Goal: Navigation & Orientation: Find specific page/section

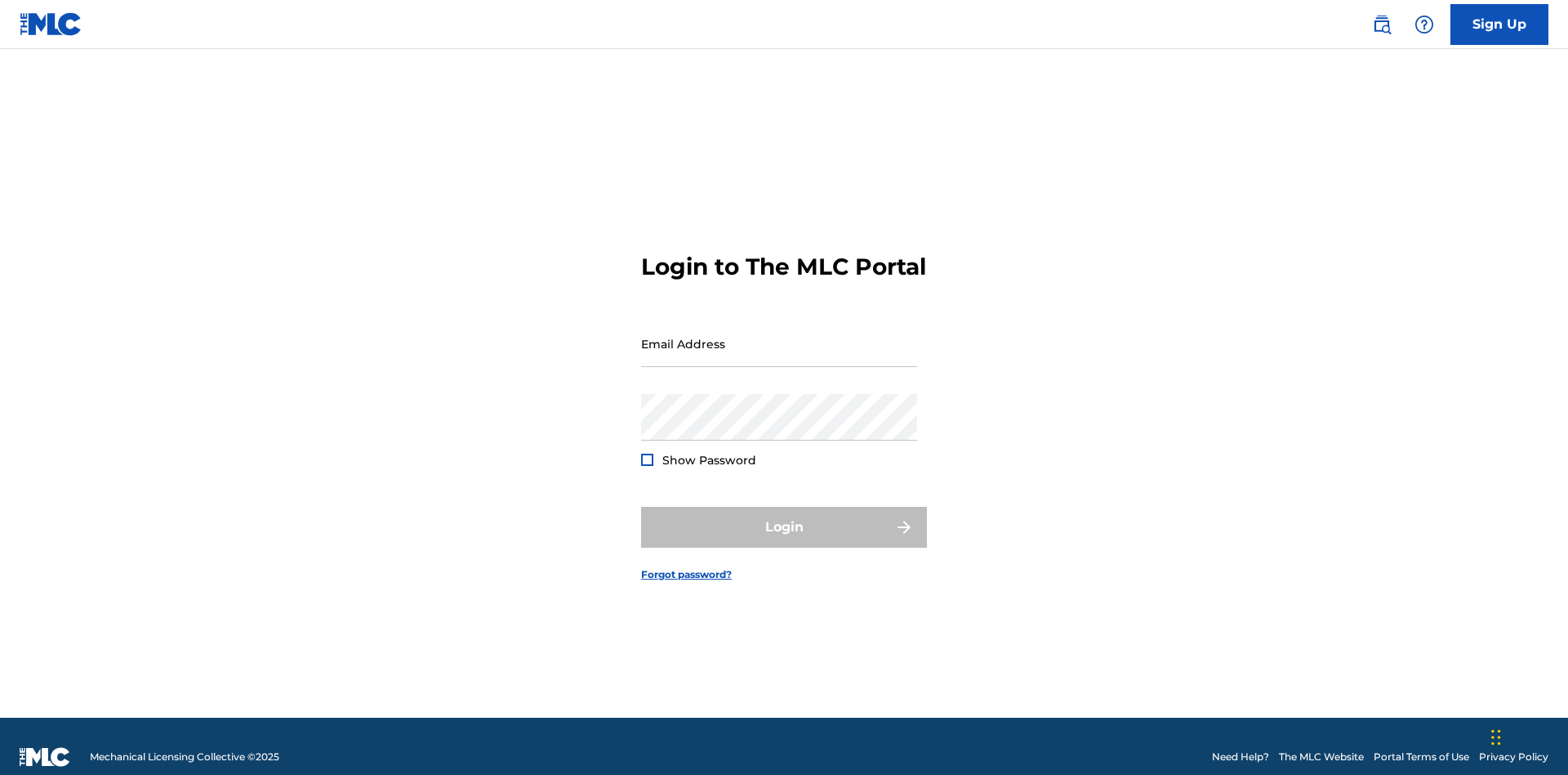
scroll to position [22, 0]
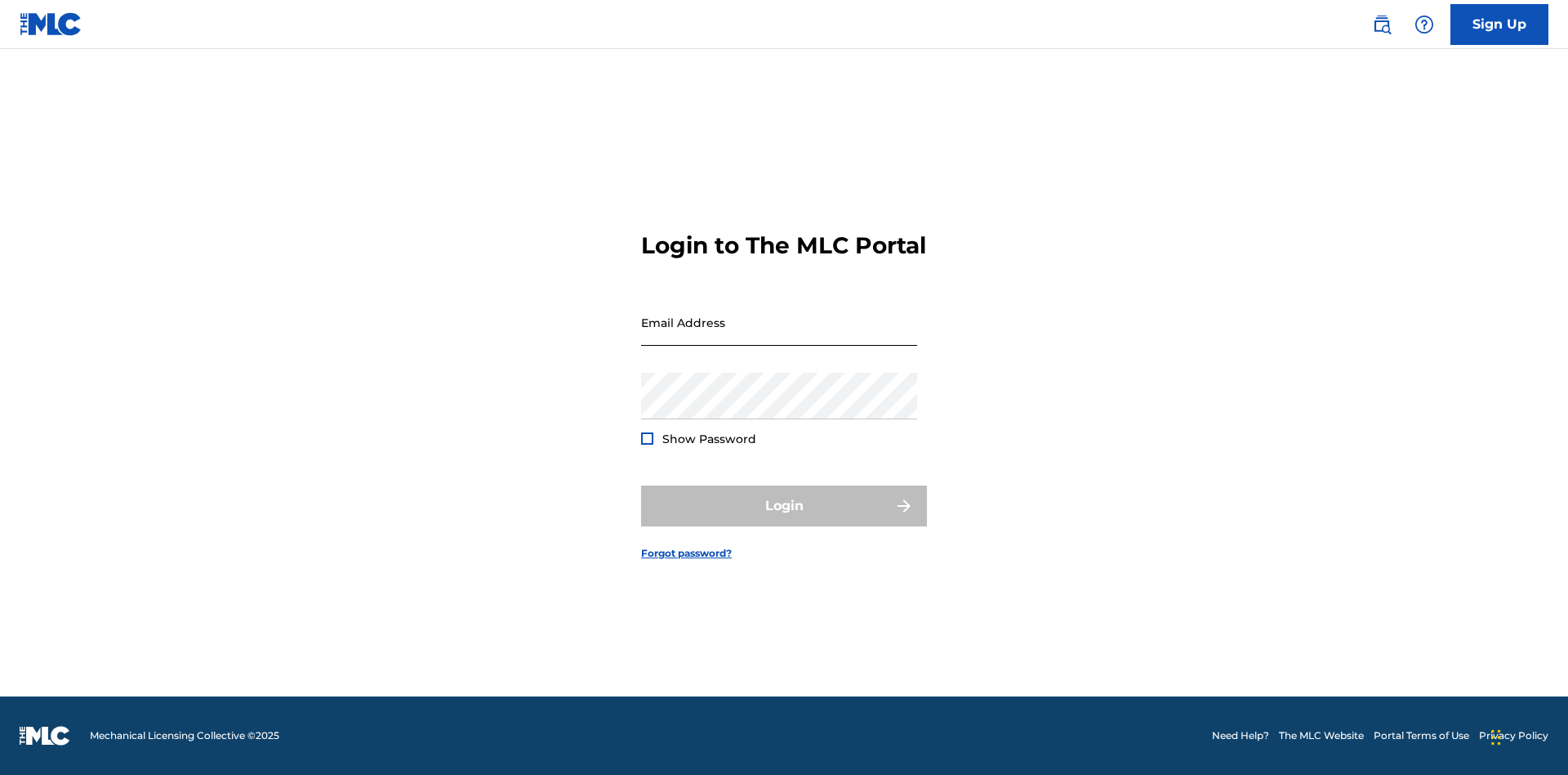
click at [780, 336] on input "Email Address" at bounding box center [780, 321] width 276 height 46
type input "[PERSON_NAME][EMAIL_ADDRESS][DOMAIN_NAME]"
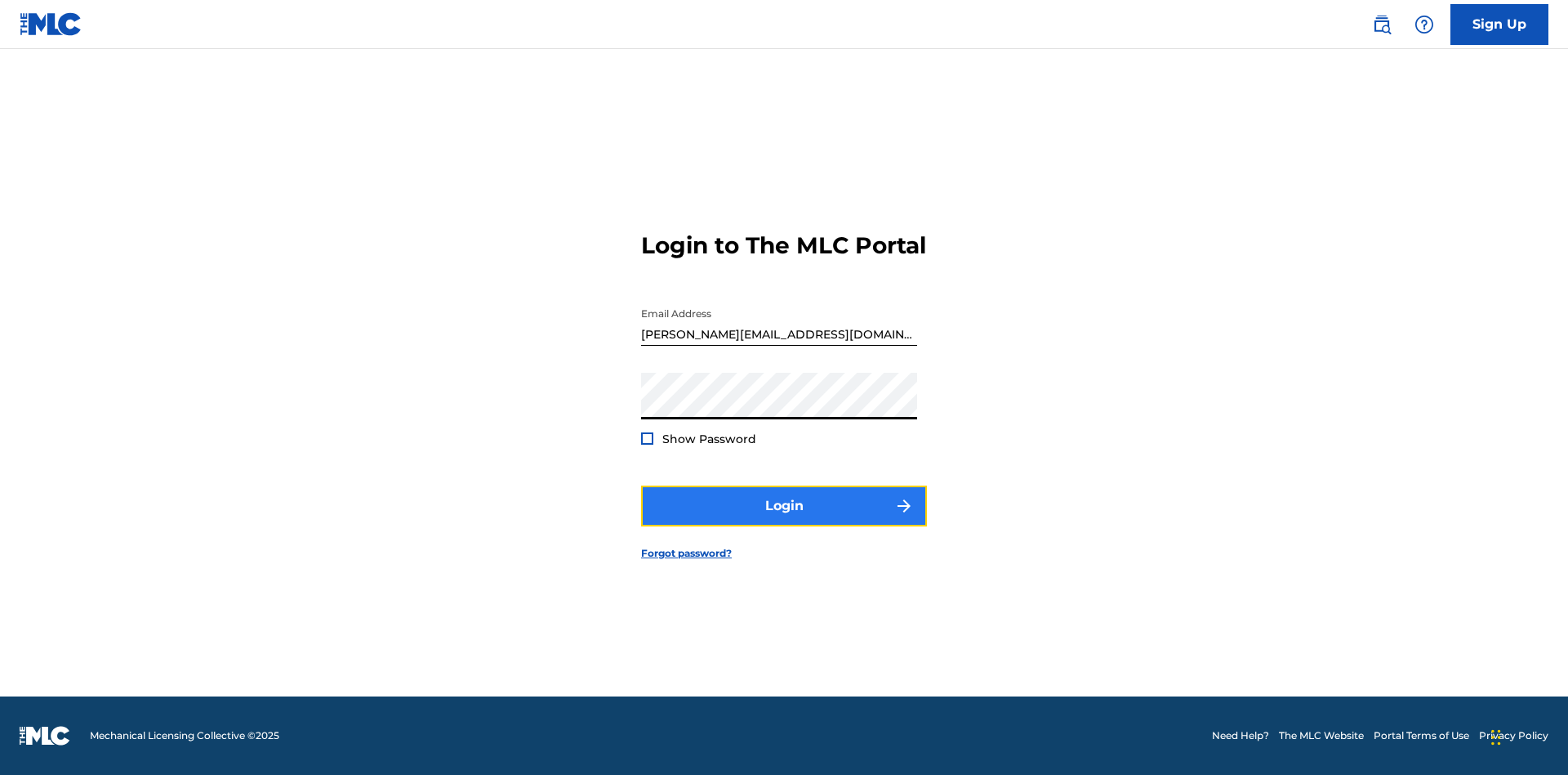
click at [784, 520] on button "Login" at bounding box center [784, 505] width 286 height 40
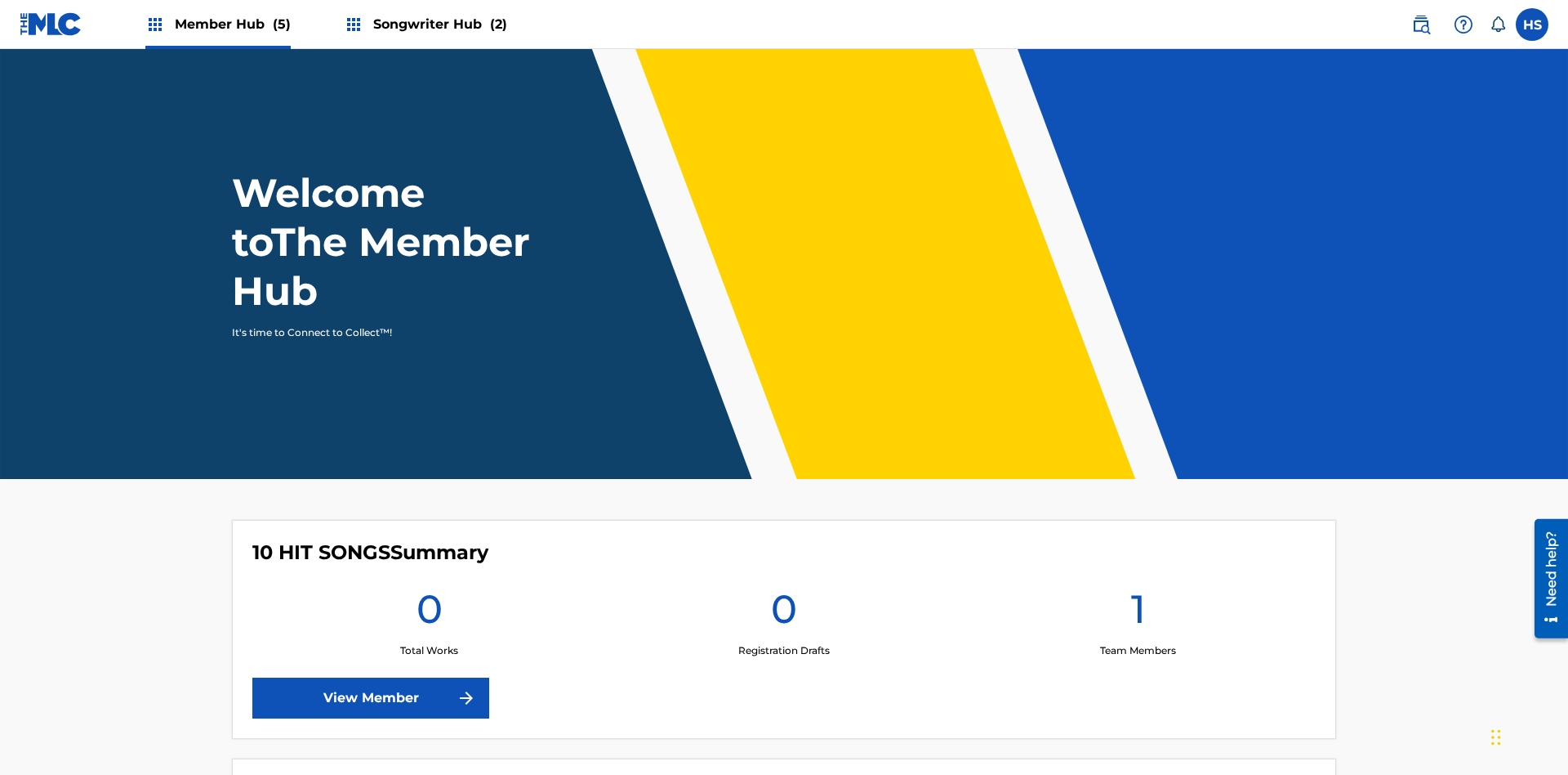
click at [217, 24] on span "Member Hub (5)" at bounding box center [233, 24] width 116 height 19
